Goal: Task Accomplishment & Management: Manage account settings

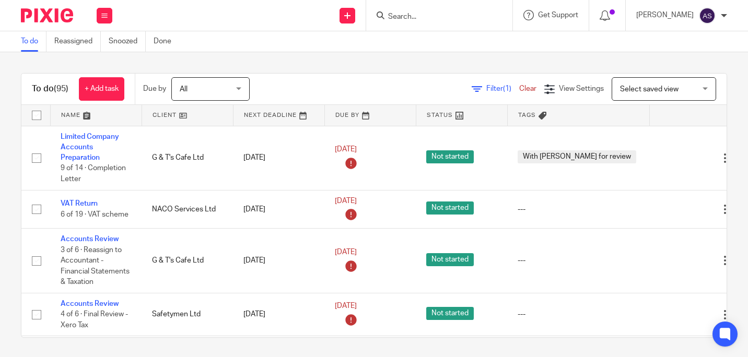
click at [420, 18] on input "Search" at bounding box center [434, 17] width 94 height 9
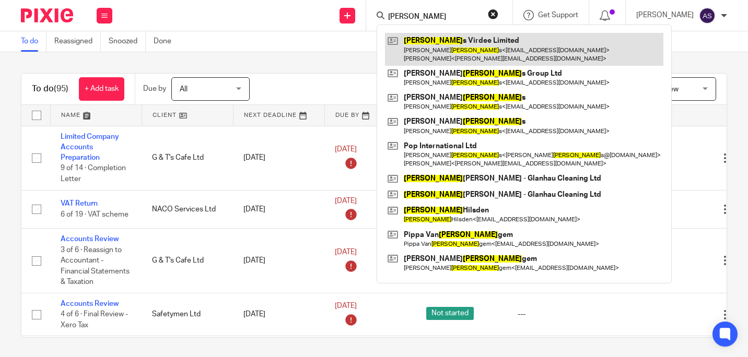
type input "hank"
click at [450, 38] on link at bounding box center [524, 49] width 278 height 32
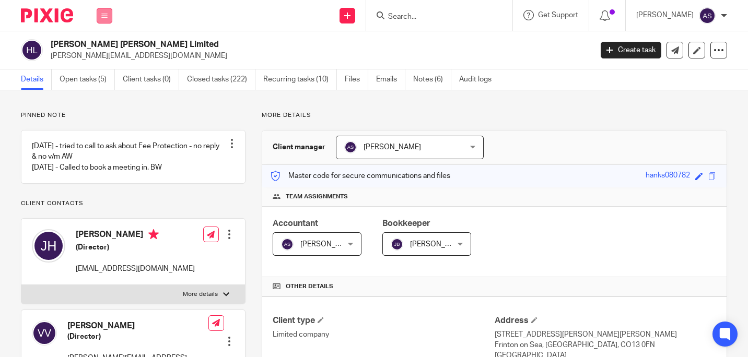
click at [98, 16] on button at bounding box center [105, 16] width 16 height 16
click at [108, 48] on li "Work" at bounding box center [104, 48] width 28 height 15
click at [108, 51] on li "Work" at bounding box center [104, 48] width 28 height 15
click at [107, 47] on link "Work" at bounding box center [98, 48] width 17 height 7
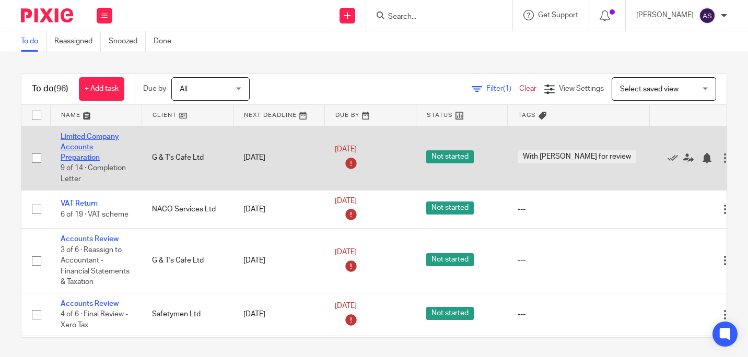
click at [92, 137] on link "Limited Company Accounts Preparation" at bounding box center [90, 147] width 59 height 29
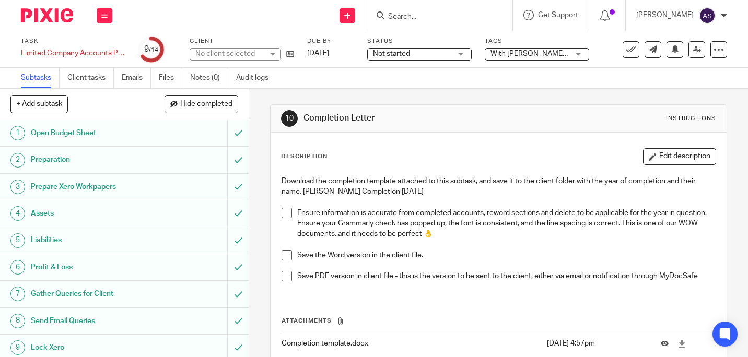
click at [551, 55] on span "With Anjuli for review" at bounding box center [544, 53] width 108 height 7
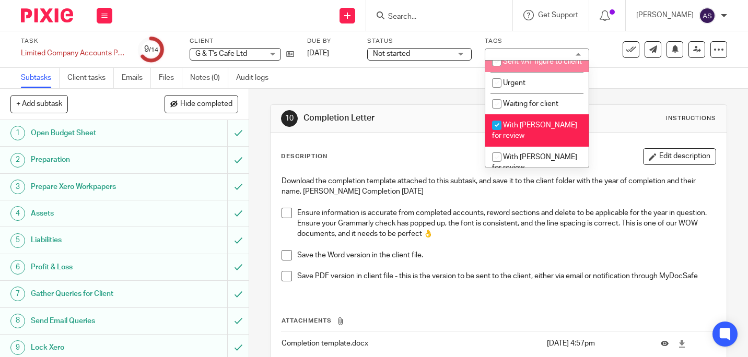
scroll to position [470, 0]
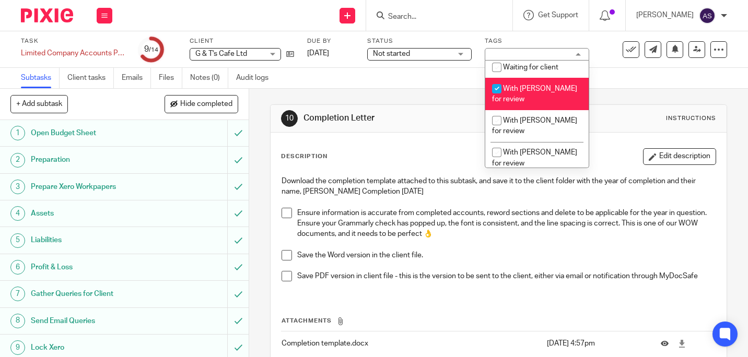
click at [496, 99] on input "checkbox" at bounding box center [497, 89] width 20 height 20
checkbox input "false"
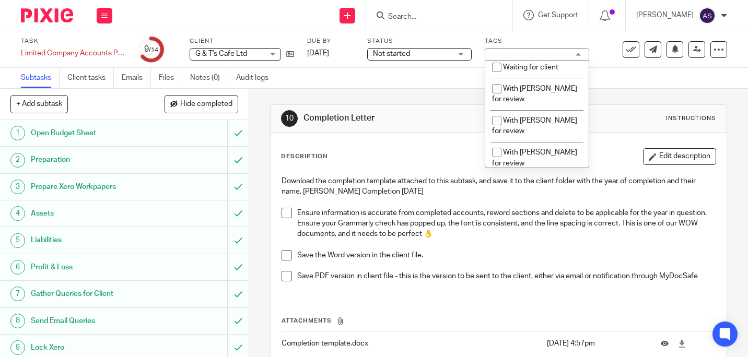
scroll to position [138, 0]
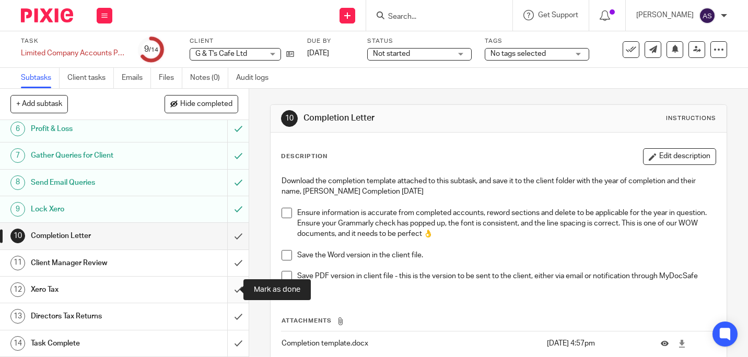
click at [230, 289] on input "submit" at bounding box center [124, 290] width 249 height 26
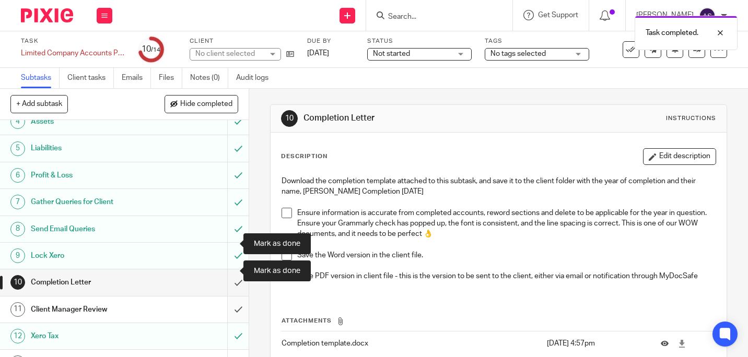
scroll to position [138, 0]
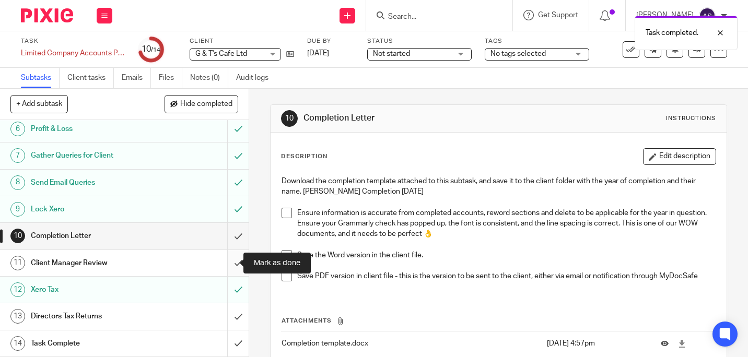
click at [228, 262] on input "submit" at bounding box center [124, 263] width 249 height 26
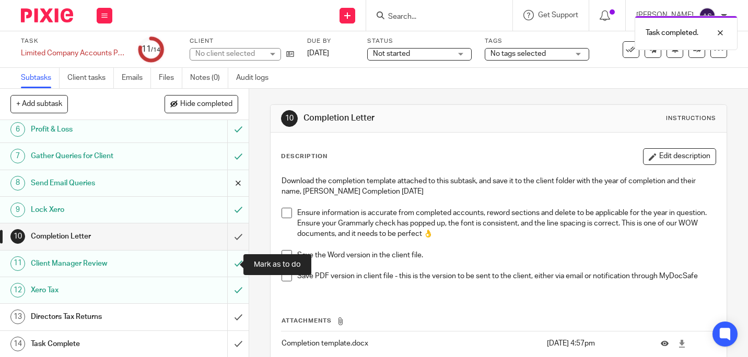
scroll to position [138, 0]
click at [354, 53] on link "[DATE]" at bounding box center [330, 53] width 47 height 11
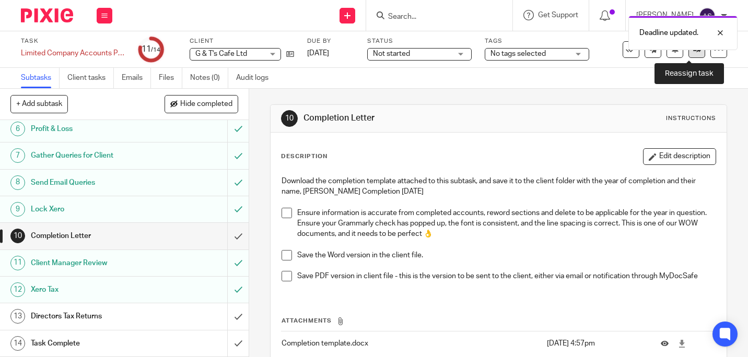
click at [691, 54] on link at bounding box center [696, 49] width 17 height 17
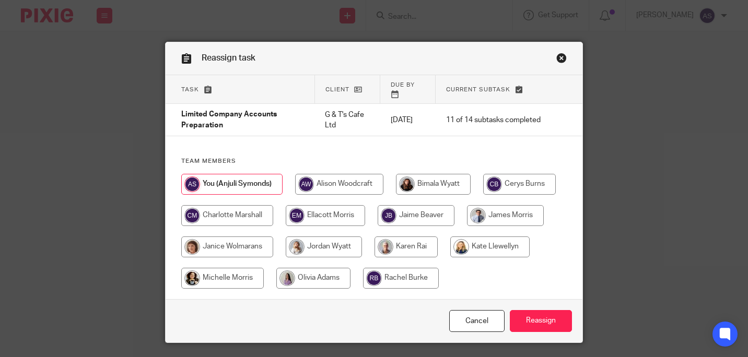
click at [427, 174] on input "radio" at bounding box center [433, 184] width 75 height 21
radio input "true"
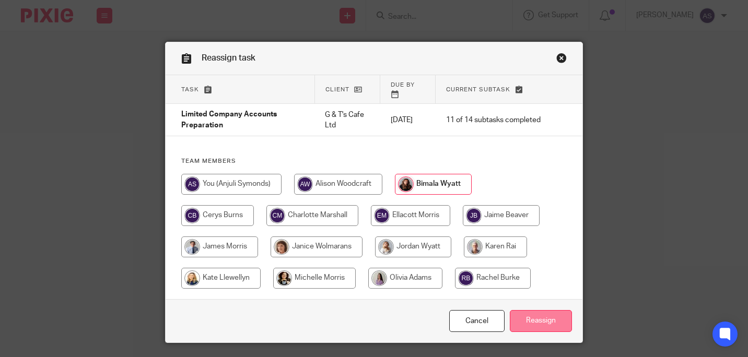
click at [540, 310] on input "Reassign" at bounding box center [541, 321] width 62 height 22
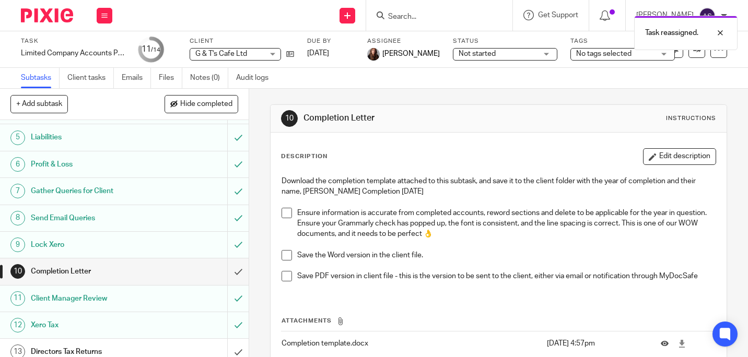
scroll to position [138, 0]
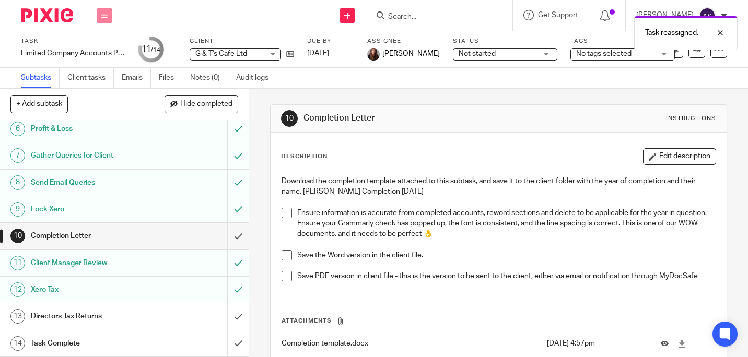
click at [101, 19] on button at bounding box center [105, 16] width 16 height 16
click at [103, 45] on link "Work" at bounding box center [99, 48] width 18 height 7
